Goal: Find specific page/section: Find specific page/section

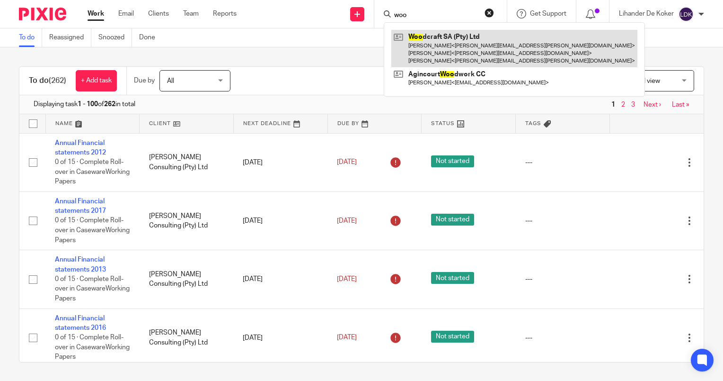
type input "woo"
click at [432, 53] on link at bounding box center [515, 48] width 246 height 37
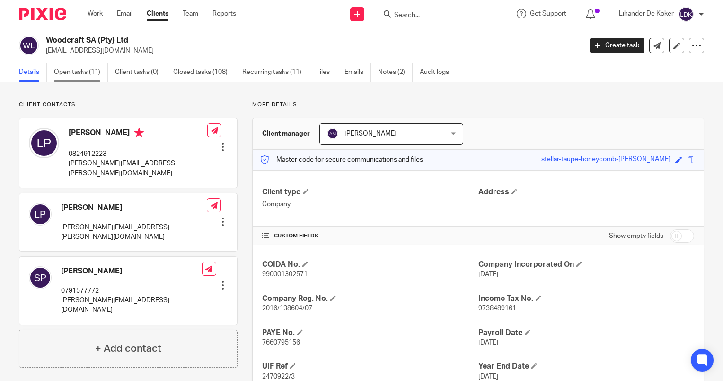
click at [87, 77] on link "Open tasks (11)" at bounding box center [81, 72] width 54 height 18
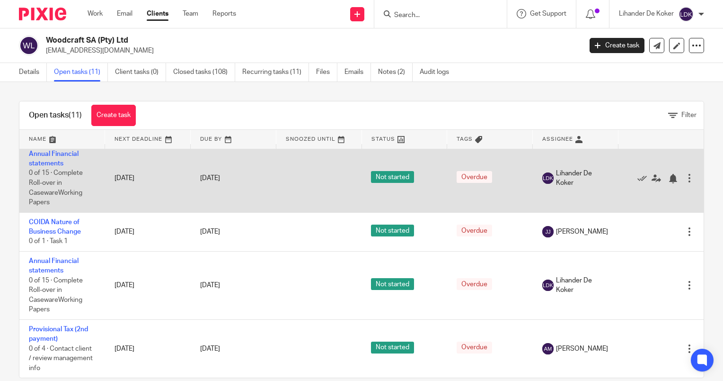
scroll to position [142, 0]
